Goal: Task Accomplishment & Management: Manage account settings

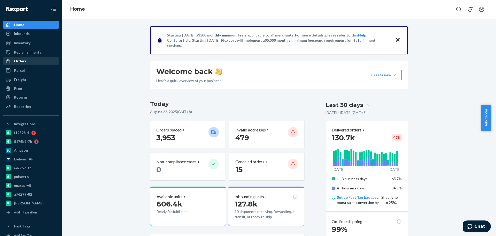
click at [33, 58] on div "Orders" at bounding box center [31, 60] width 55 height 7
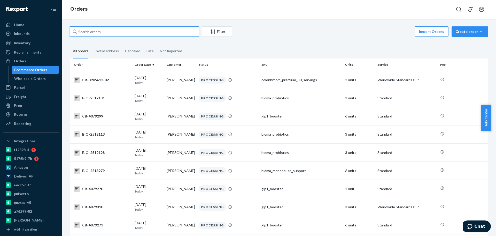
click at [97, 27] on input "text" at bounding box center [134, 31] width 129 height 10
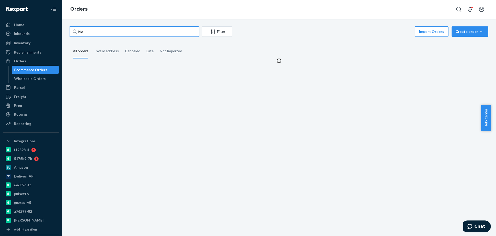
paste input "2482975"
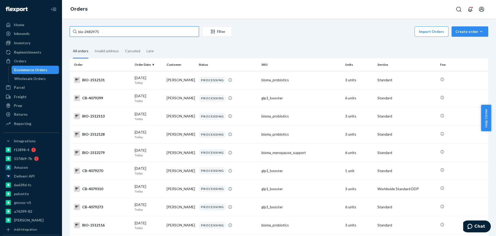
click at [85, 32] on input "bio-2482975" at bounding box center [134, 31] width 129 height 10
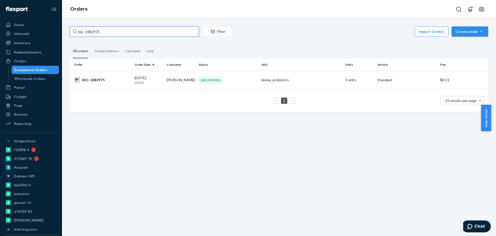
type input "bio- 2482975"
click at [188, 85] on td "Maricel Saldana" at bounding box center [181, 80] width 32 height 18
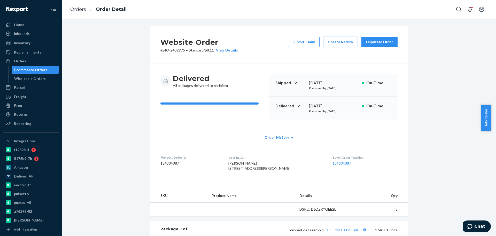
click at [336, 43] on button "Create Return" at bounding box center [341, 42] width 34 height 10
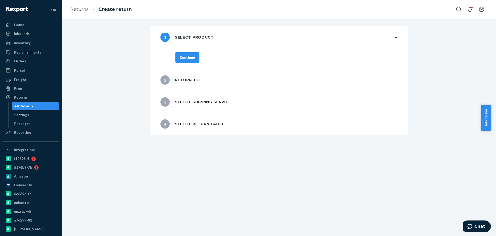
click at [188, 55] on div "Continue" at bounding box center [187, 57] width 15 height 5
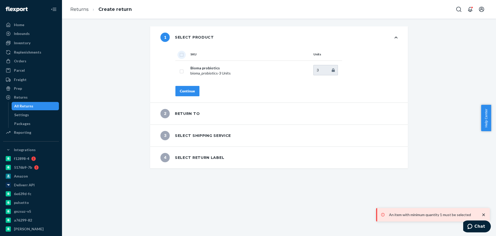
click at [180, 54] on input "checkbox" at bounding box center [182, 53] width 4 height 5
checkbox input "true"
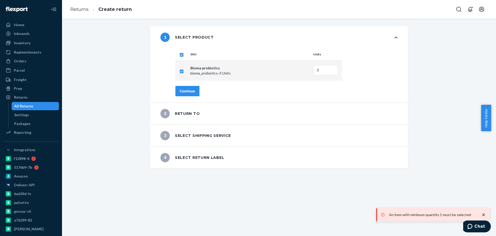
click at [186, 90] on div "Continue" at bounding box center [187, 90] width 15 height 5
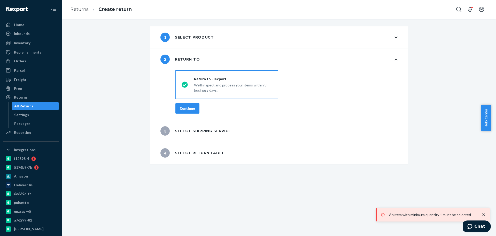
click at [188, 109] on div "Continue" at bounding box center [187, 108] width 15 height 5
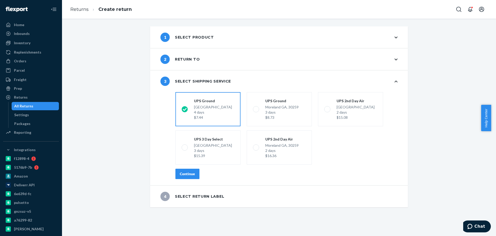
click at [187, 173] on div "Continue" at bounding box center [187, 173] width 15 height 5
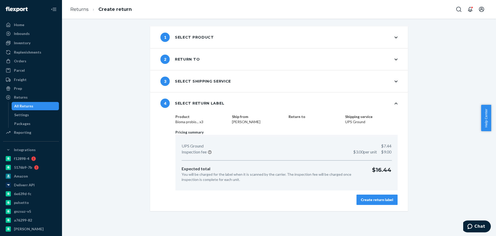
click at [384, 200] on div "Create return label" at bounding box center [377, 199] width 32 height 5
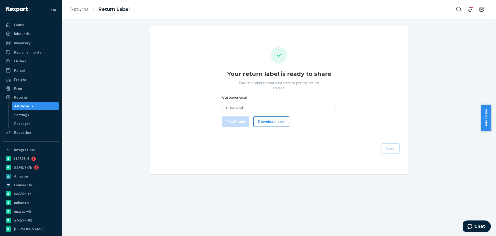
click at [268, 118] on button "Download label" at bounding box center [272, 121] width 36 height 10
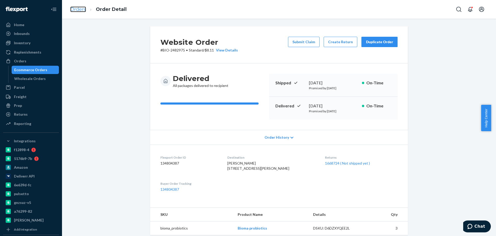
click at [74, 10] on link "Orders" at bounding box center [78, 9] width 16 height 6
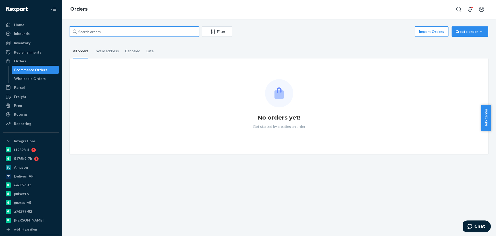
click at [94, 33] on input "text" at bounding box center [134, 31] width 129 height 10
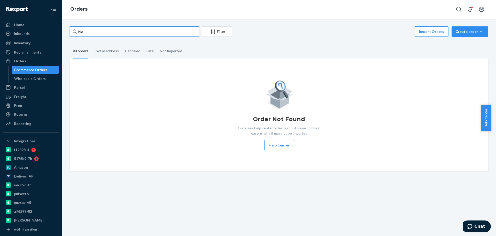
paste input "2513943"
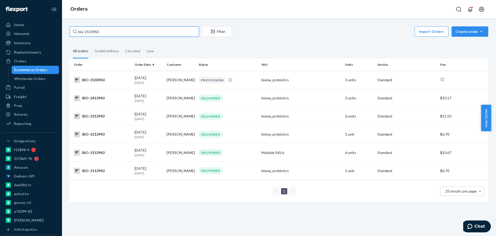
click at [91, 31] on input "bio-2513943" at bounding box center [134, 31] width 129 height 10
paste input "20"
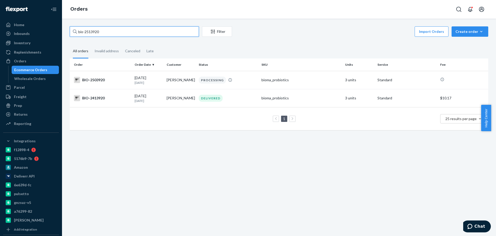
click at [92, 30] on input "bio-2513920" at bounding box center [134, 31] width 129 height 10
click at [92, 29] on input "bio-2513920" at bounding box center [134, 31] width 129 height 10
paste input "07"
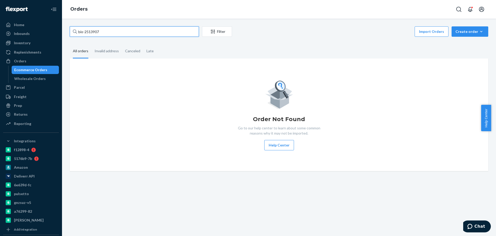
click at [94, 34] on input "bio-2513907" at bounding box center [134, 31] width 129 height 10
paste input "866"
click at [85, 31] on input "bio-2513866" at bounding box center [134, 31] width 129 height 10
type input "bio- 2513866"
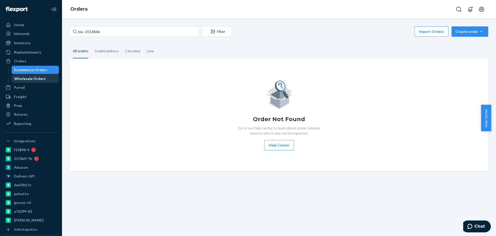
click at [26, 82] on div "Wholesale Orders" at bounding box center [35, 78] width 47 height 7
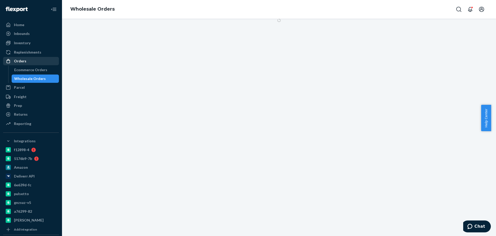
click at [23, 60] on div "Orders" at bounding box center [20, 60] width 12 height 5
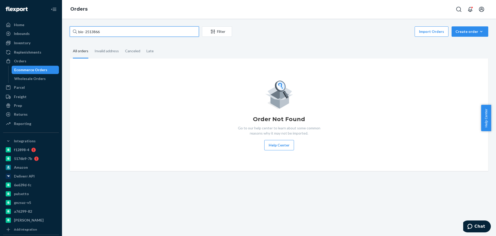
click at [87, 30] on input "bio- 2513866" at bounding box center [134, 31] width 129 height 10
click at [95, 34] on input "bio- 2513866" at bounding box center [134, 31] width 129 height 10
paste input "2505452"
drag, startPoint x: 86, startPoint y: 31, endPoint x: 144, endPoint y: 31, distance: 58.4
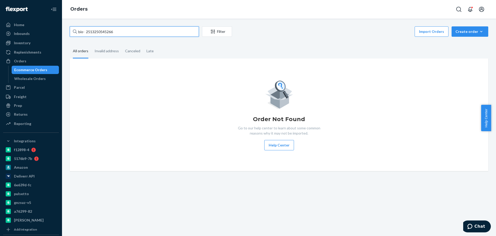
click at [144, 31] on input "bio- 2513250545266" at bounding box center [134, 31] width 129 height 10
paste input "2505452"
type input "bio- 2505452"
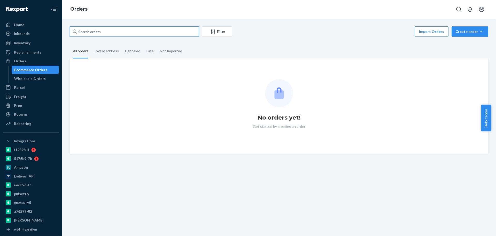
click at [95, 31] on input "text" at bounding box center [134, 31] width 129 height 10
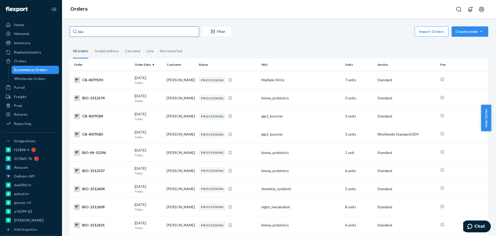
paste input "2505452"
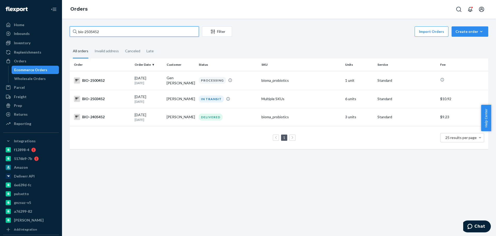
click at [84, 32] on input "bio-2505452" at bounding box center [134, 31] width 129 height 10
click at [95, 31] on input "bio- 2505452" at bounding box center [134, 31] width 129 height 10
paste input "13554"
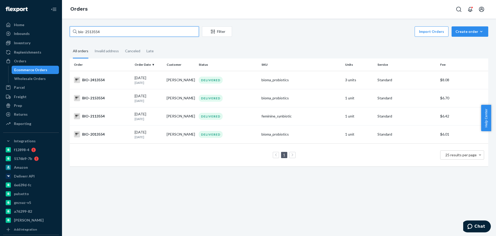
click at [92, 31] on input "bio- 2513554" at bounding box center [134, 31] width 129 height 10
paste input "8"
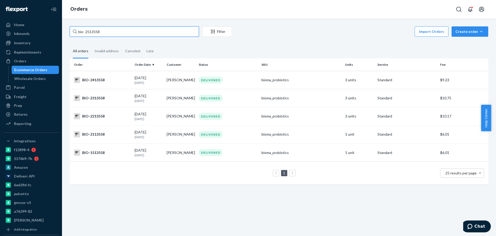
click at [96, 30] on input "bio- 2513558" at bounding box center [134, 31] width 129 height 10
paste input "00529"
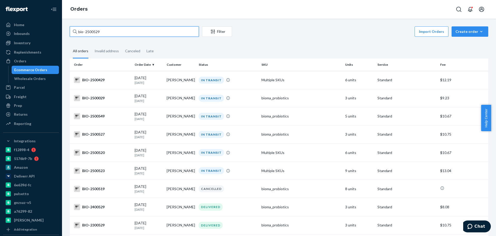
click at [92, 33] on input "bio- 2500529" at bounding box center [134, 31] width 129 height 10
paste input "8"
click at [91, 31] on input "bio- 2500528" at bounding box center [134, 31] width 129 height 10
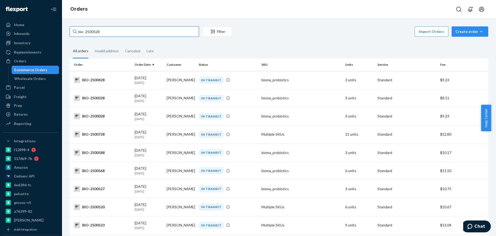
paste input "3"
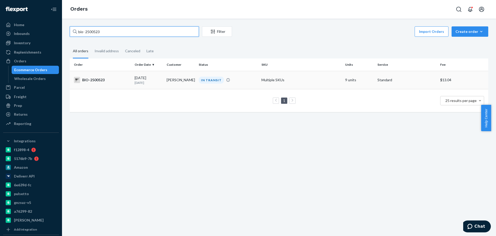
type input "bio- 2500523"
click at [159, 86] on td "08/21/2025 2 days ago" at bounding box center [149, 80] width 32 height 18
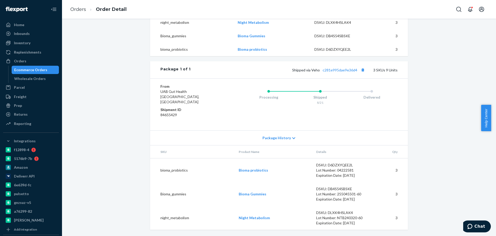
scroll to position [192, 0]
drag, startPoint x: 321, startPoint y: 80, endPoint x: 359, endPoint y: 80, distance: 38.5
click at [359, 78] on div "Package 1 of 1 Shipped via Veho c281e995dae9e36d4 3 SKUs 9 Units" at bounding box center [279, 69] width 258 height 17
copy link "c281e995dae9e36d4"
click at [83, 13] on ol "Orders Order Detail" at bounding box center [98, 9] width 65 height 15
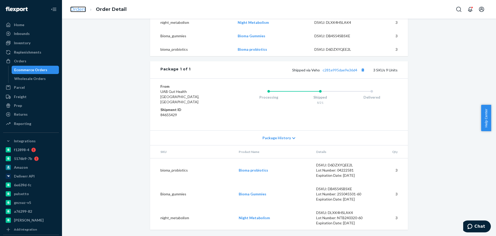
click at [81, 9] on link "Orders" at bounding box center [78, 9] width 16 height 6
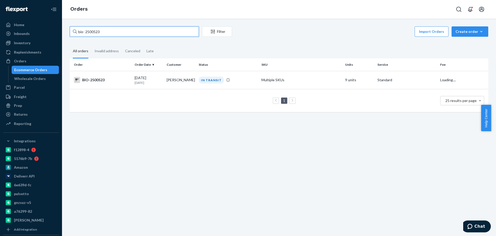
click at [94, 30] on input "bio- 2500523" at bounding box center [134, 31] width 129 height 10
paste input "13424"
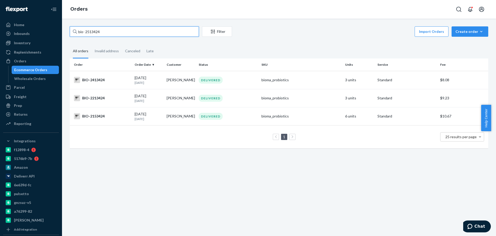
click at [85, 31] on input "bio- 2513424" at bounding box center [134, 31] width 129 height 10
click at [95, 32] on input "bio-2513424" at bounding box center [134, 31] width 129 height 10
click at [95, 31] on input "bio-2513424" at bounding box center [134, 31] width 129 height 10
click at [94, 31] on input "bio-2513424" at bounding box center [134, 31] width 129 height 10
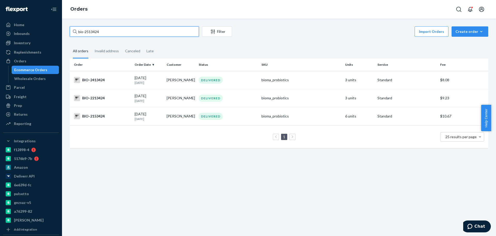
paste input "464801"
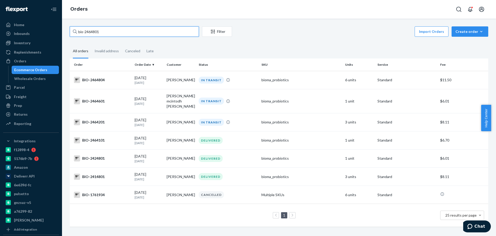
click at [93, 31] on input "bio-2464801" at bounding box center [134, 31] width 129 height 10
click at [95, 32] on input "bio-2464801" at bounding box center [134, 31] width 129 height 10
click at [95, 31] on input "bio-2464801" at bounding box center [134, 31] width 129 height 10
click at [88, 29] on input "bio-2464801" at bounding box center [134, 31] width 129 height 10
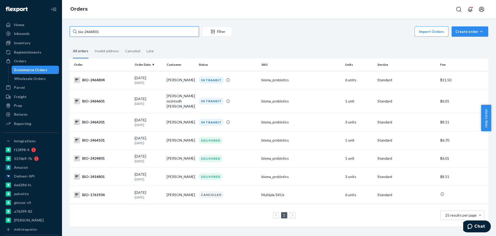
click at [89, 29] on input "bio-2464801" at bounding box center [134, 31] width 129 height 10
paste input "34"
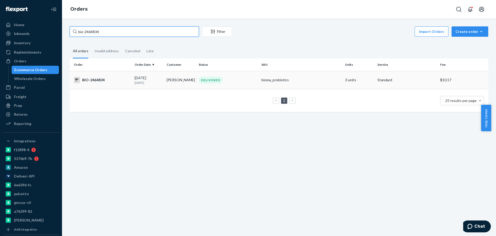
type input "bio-2464834"
click at [117, 79] on div "BIO-2464834" at bounding box center [102, 80] width 57 height 6
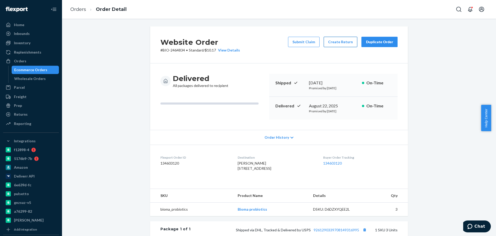
click at [343, 46] on button "Create Return" at bounding box center [341, 42] width 34 height 10
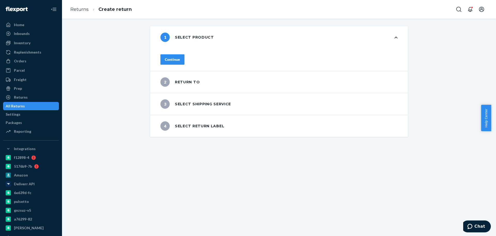
click at [180, 58] on div "Continue" at bounding box center [172, 59] width 15 height 5
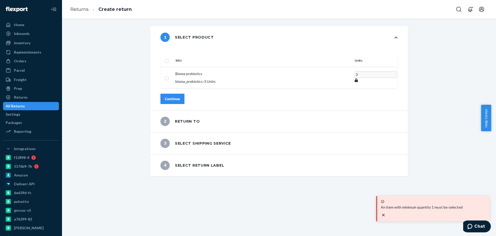
click at [169, 58] on input "checkbox" at bounding box center [167, 60] width 4 height 5
checkbox input "true"
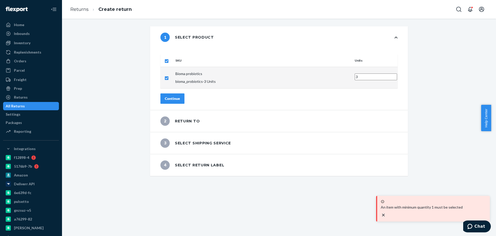
click at [180, 96] on div "Continue" at bounding box center [172, 98] width 15 height 5
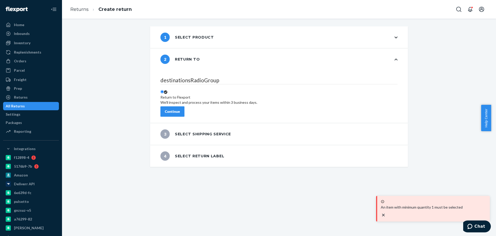
click at [180, 110] on div "Continue" at bounding box center [172, 111] width 15 height 5
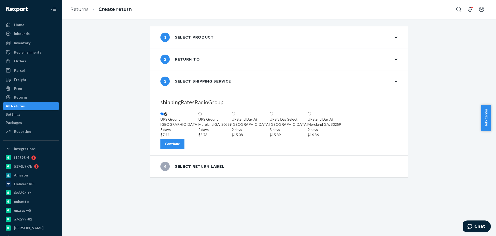
click at [180, 146] on div "Continue" at bounding box center [172, 143] width 15 height 5
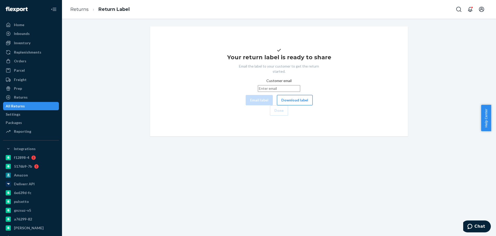
click at [277, 105] on button "Download label" at bounding box center [295, 100] width 36 height 10
